Goal: Check status: Check status

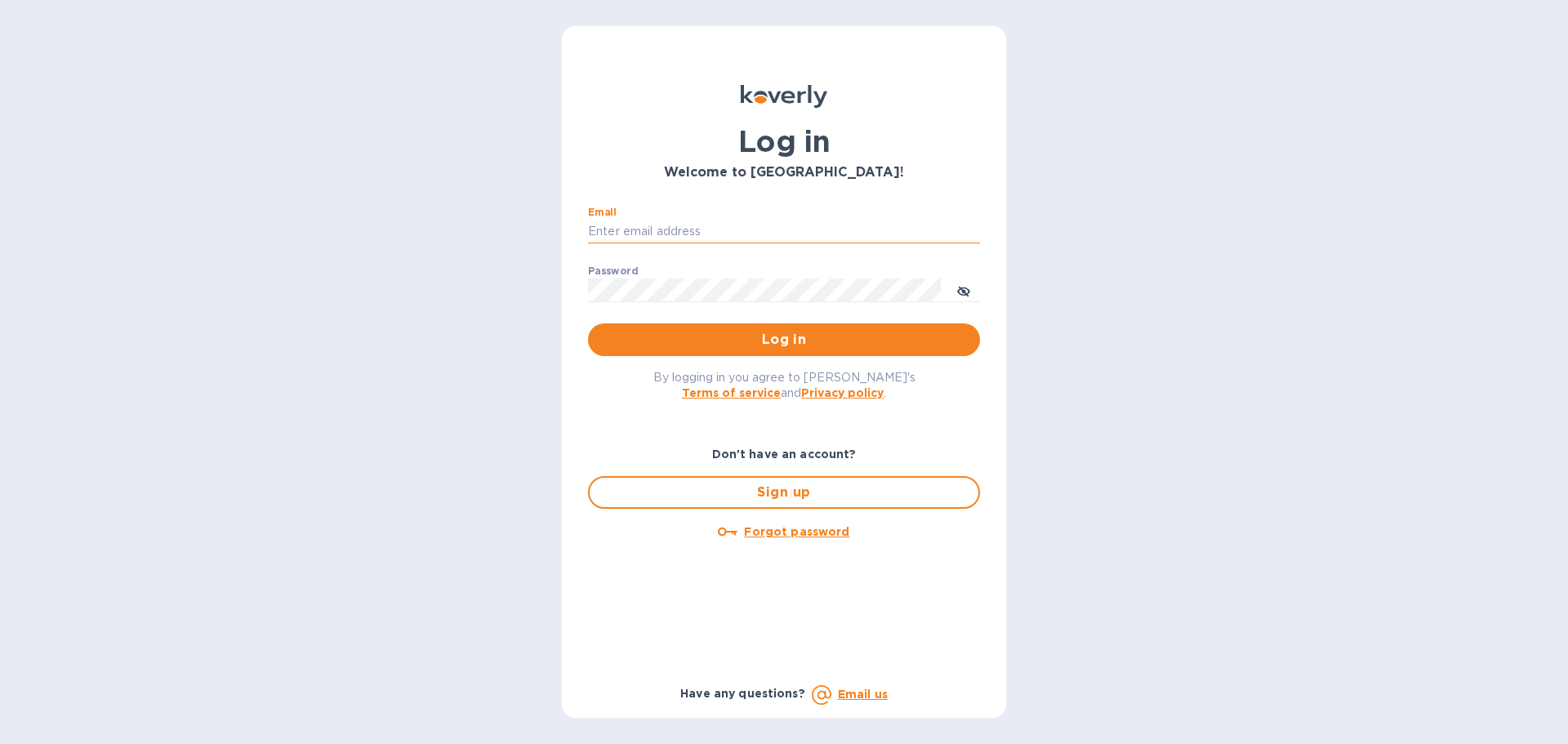
click at [704, 227] on input "Email" at bounding box center [784, 232] width 392 height 25
type input "[EMAIL_ADDRESS][DOMAIN_NAME]"
click at [778, 337] on span "Log in" at bounding box center [784, 339] width 366 height 20
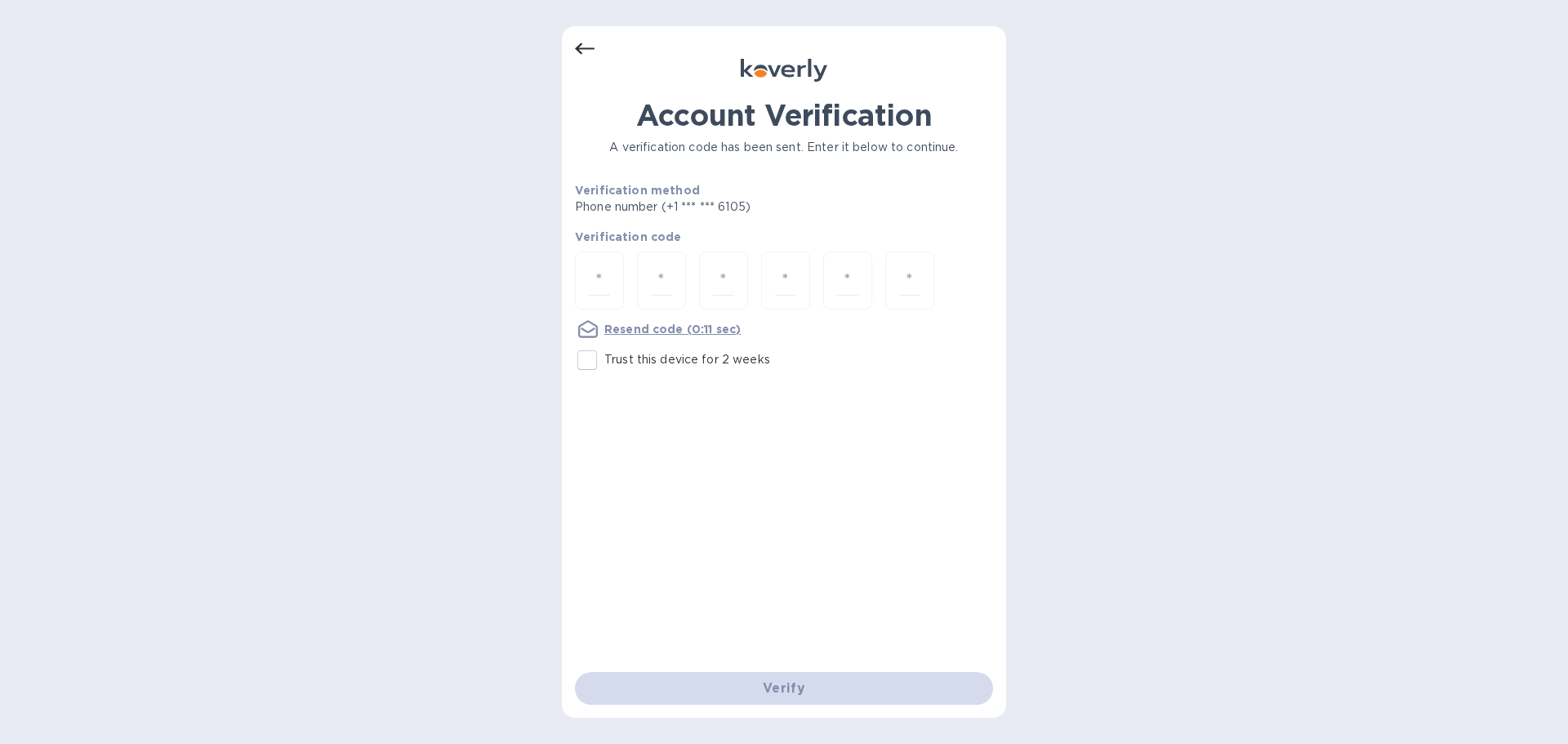
click at [588, 365] on input "Trust this device for 2 weeks" at bounding box center [587, 360] width 35 height 35
checkbox input "true"
click at [611, 283] on div at bounding box center [599, 280] width 49 height 58
type input "1"
type input "4"
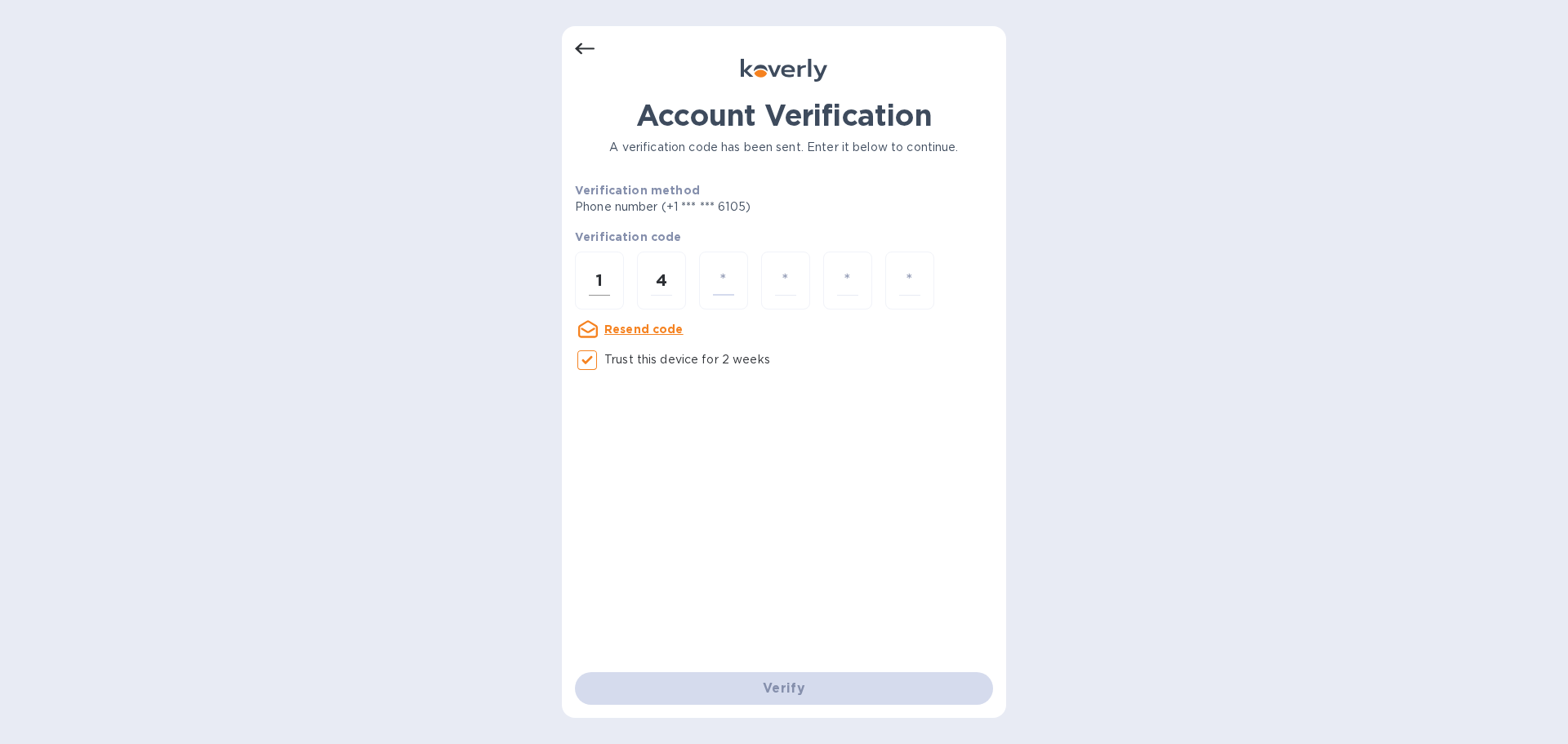
type input "0"
type input "9"
type input "2"
type input "4"
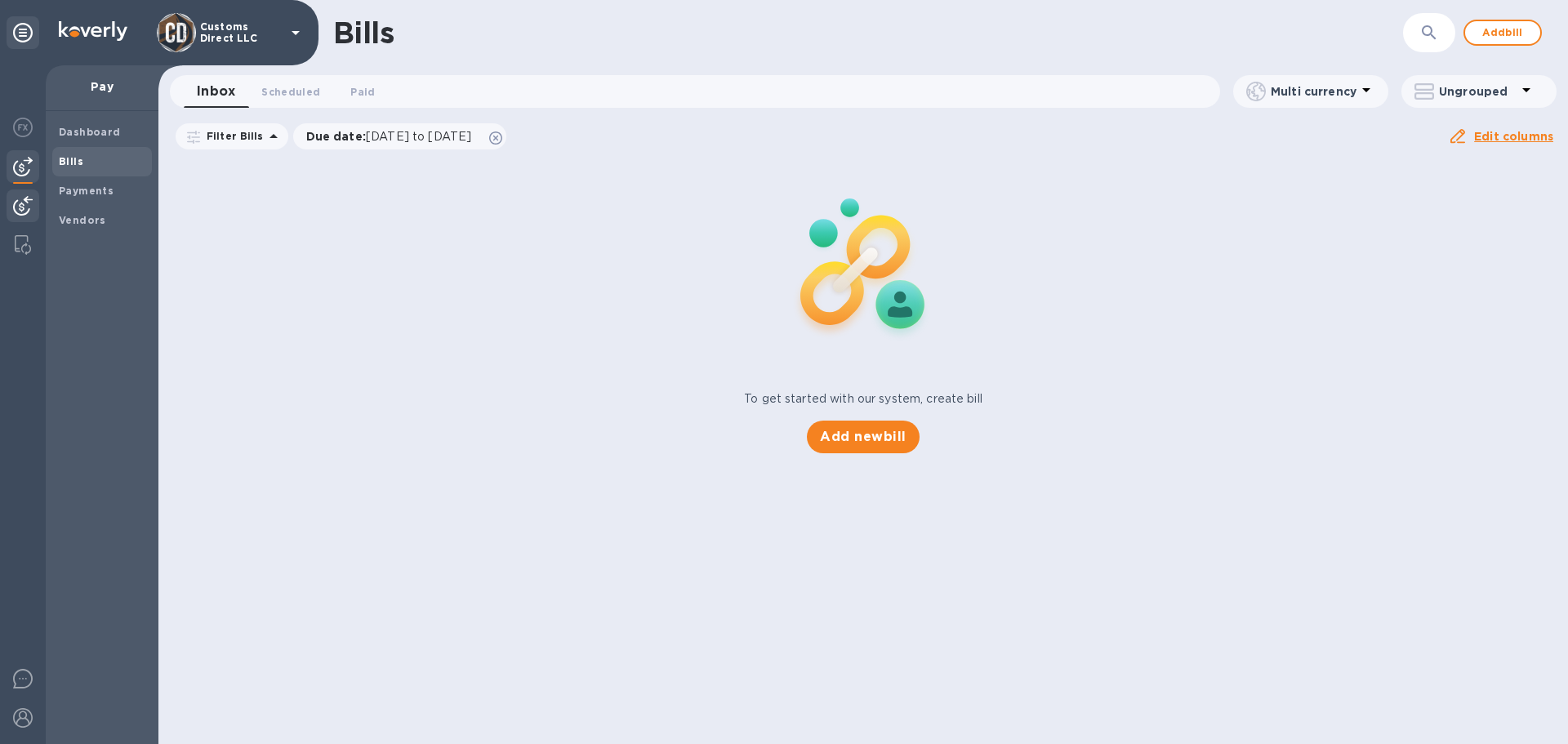
click at [26, 207] on img at bounding box center [23, 206] width 20 height 20
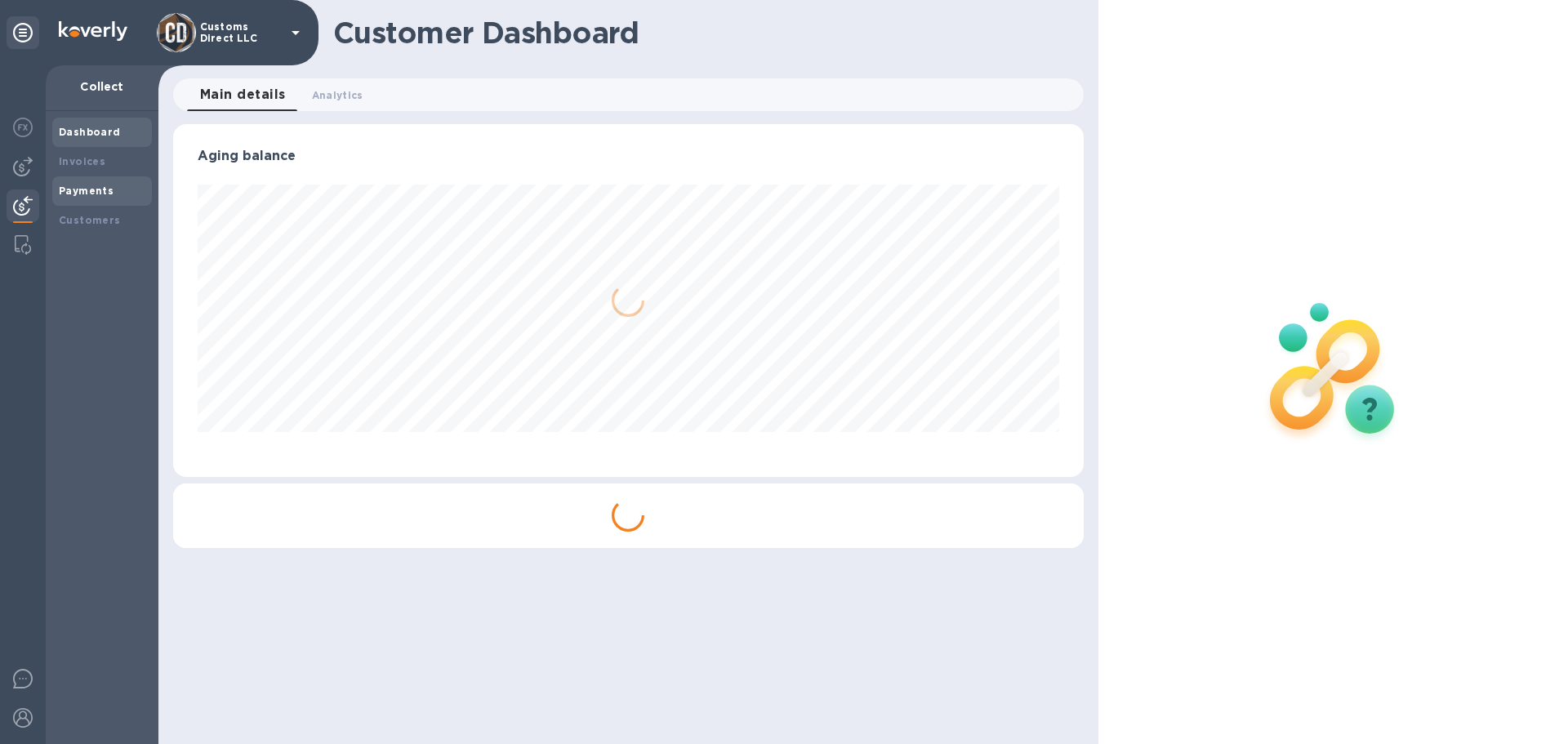
scroll to position [353, 910]
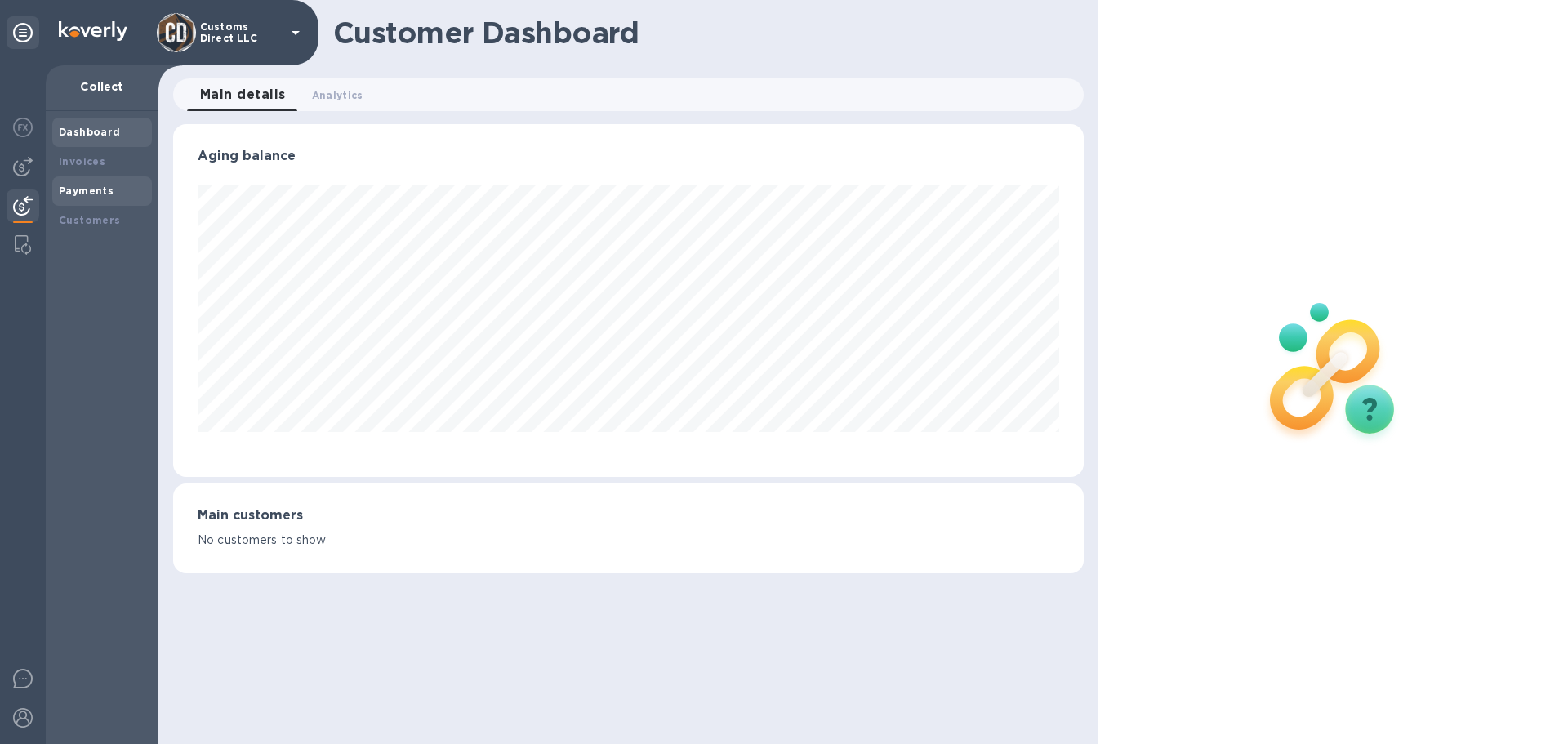
click at [75, 190] on b "Payments" at bounding box center [86, 190] width 54 height 12
